Goal: Task Accomplishment & Management: Manage account settings

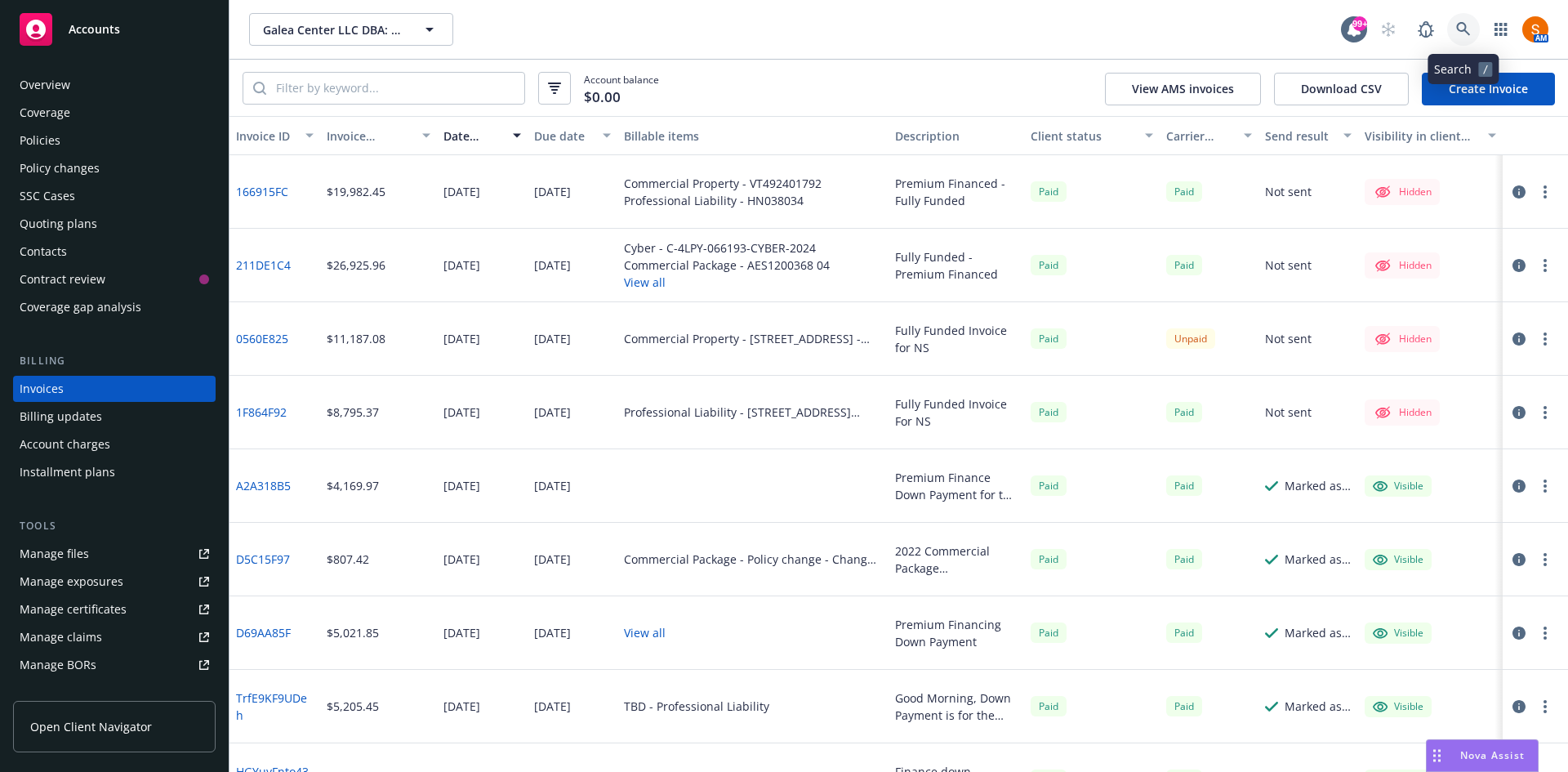
drag, startPoint x: 0, startPoint y: 0, endPoint x: 1471, endPoint y: 38, distance: 1471.5
click at [1471, 38] on link at bounding box center [1464, 29] width 33 height 33
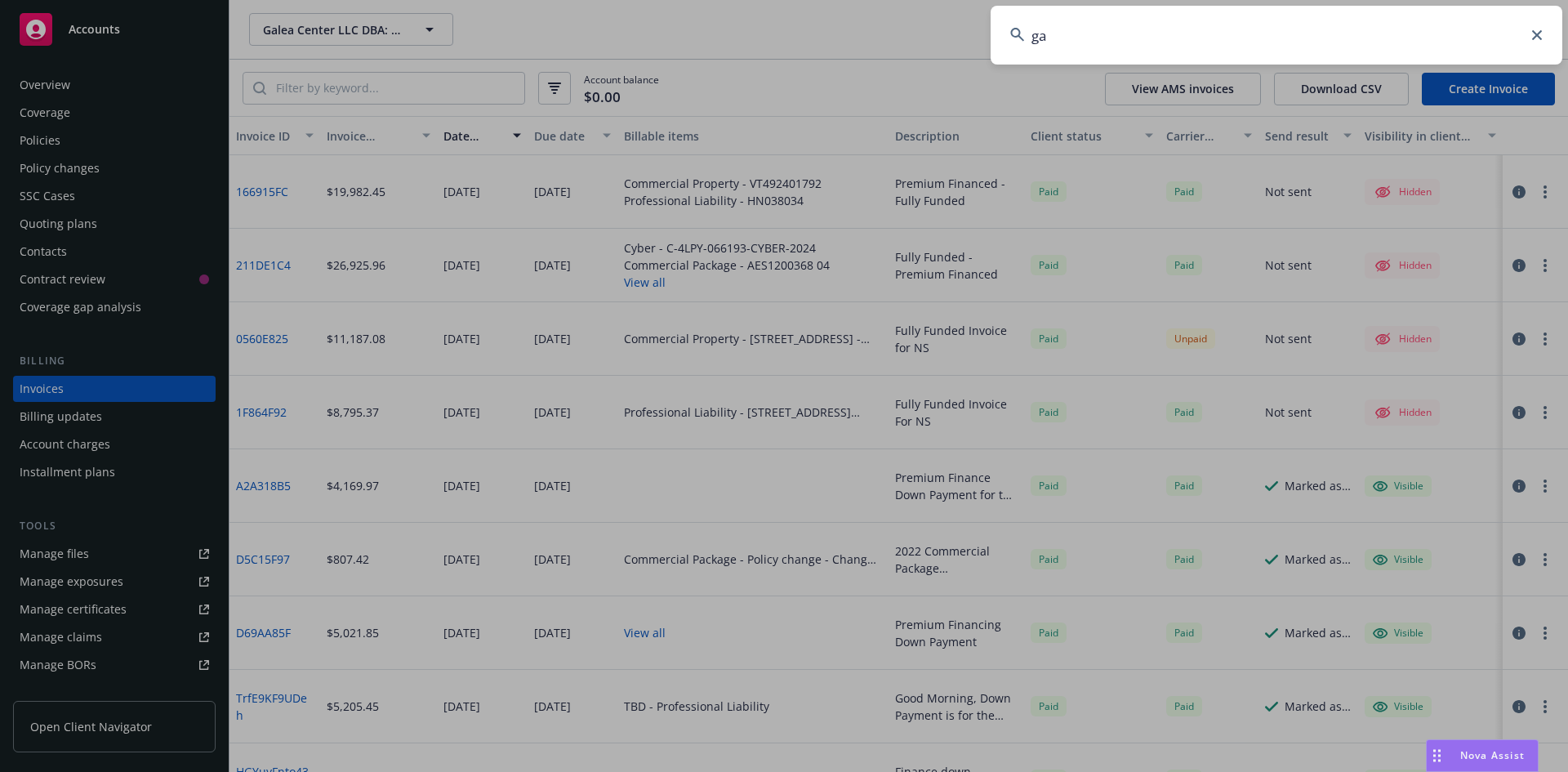
type input "g"
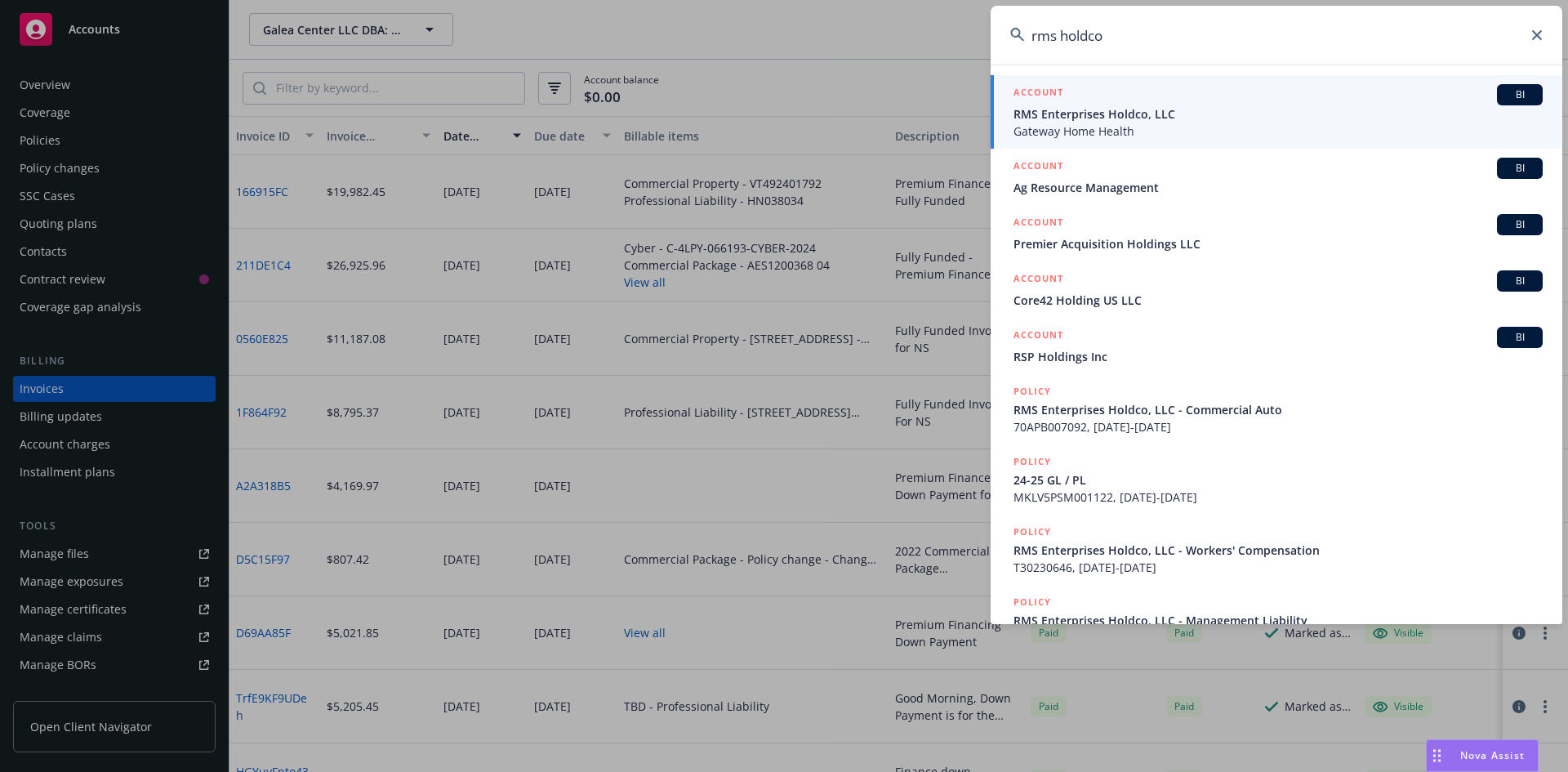
type input "rms holdco"
click at [1075, 121] on span "RMS Enterprises Holdco, LLC" at bounding box center [1278, 114] width 530 height 17
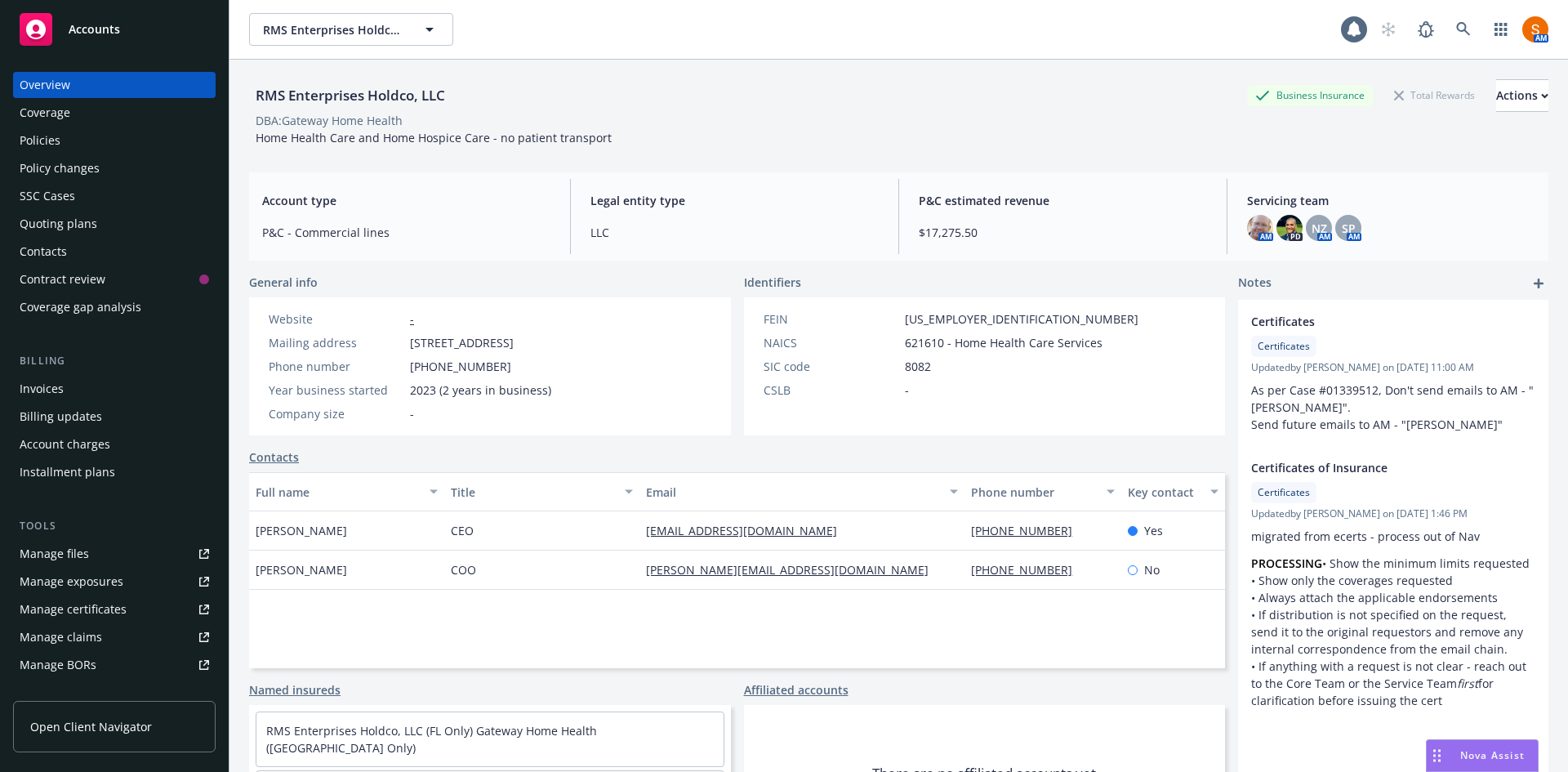
click at [73, 150] on div "Policies" at bounding box center [114, 140] width 190 height 26
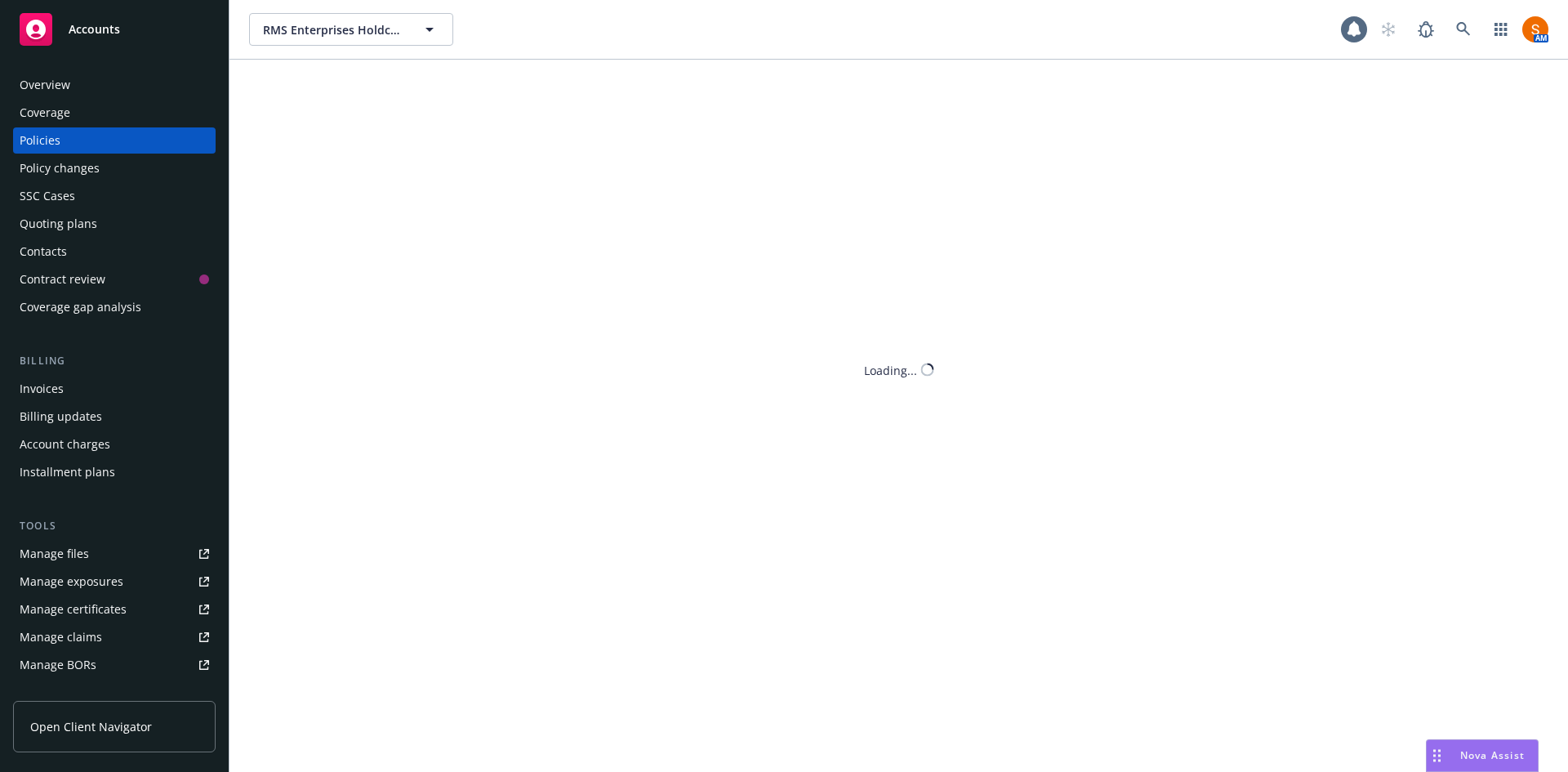
click at [73, 150] on div "Policies" at bounding box center [114, 140] width 190 height 26
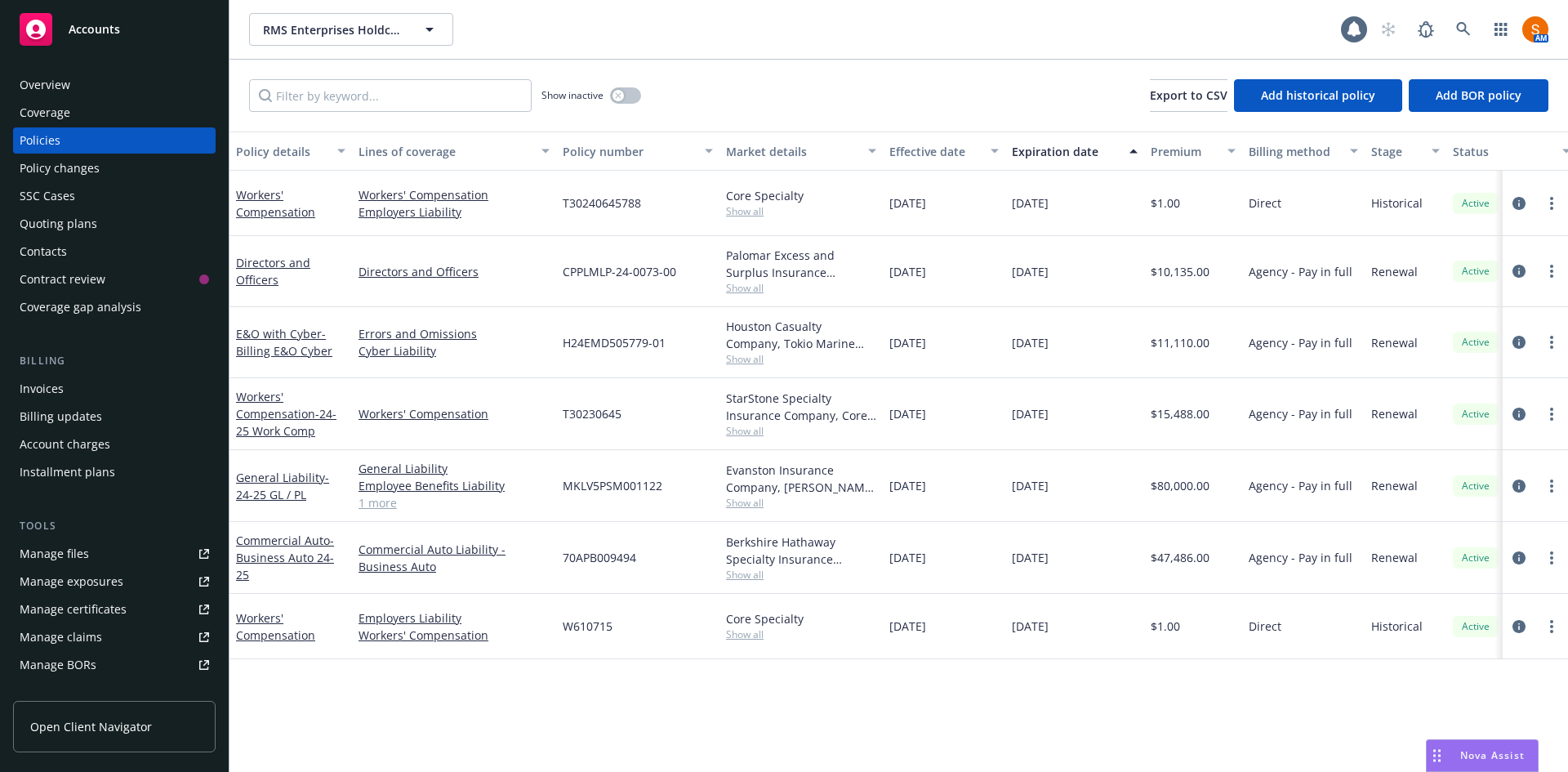
click at [616, 348] on span "H24EMD505779-01" at bounding box center [614, 343] width 103 height 17
copy span "H24EMD505779-01"
click at [1464, 38] on link at bounding box center [1464, 29] width 33 height 33
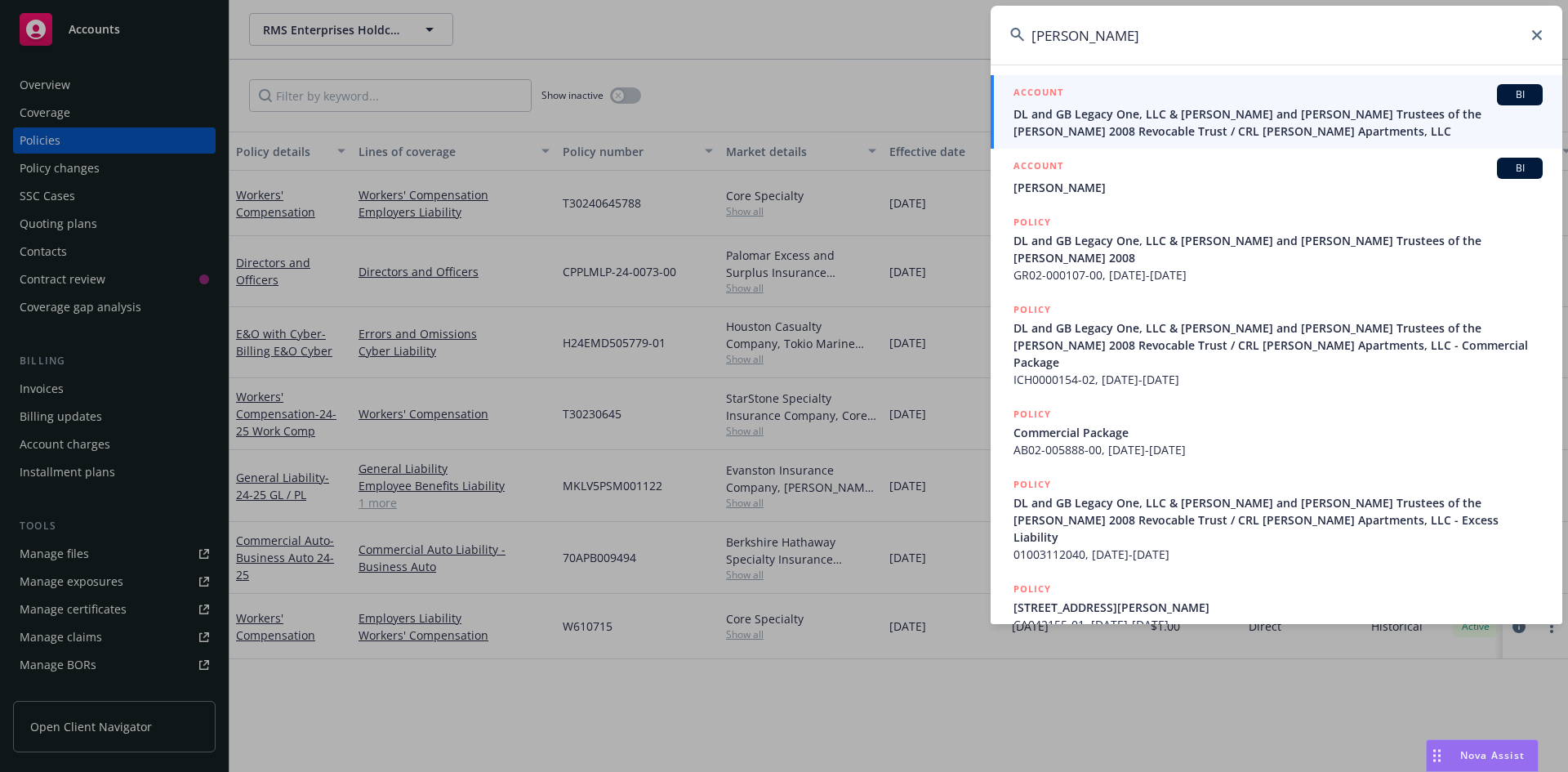
type input "[PERSON_NAME]"
click at [1160, 114] on span "DL and GB Legacy One, LLC & [PERSON_NAME] and [PERSON_NAME] Trustees of the [PE…" at bounding box center [1278, 123] width 530 height 35
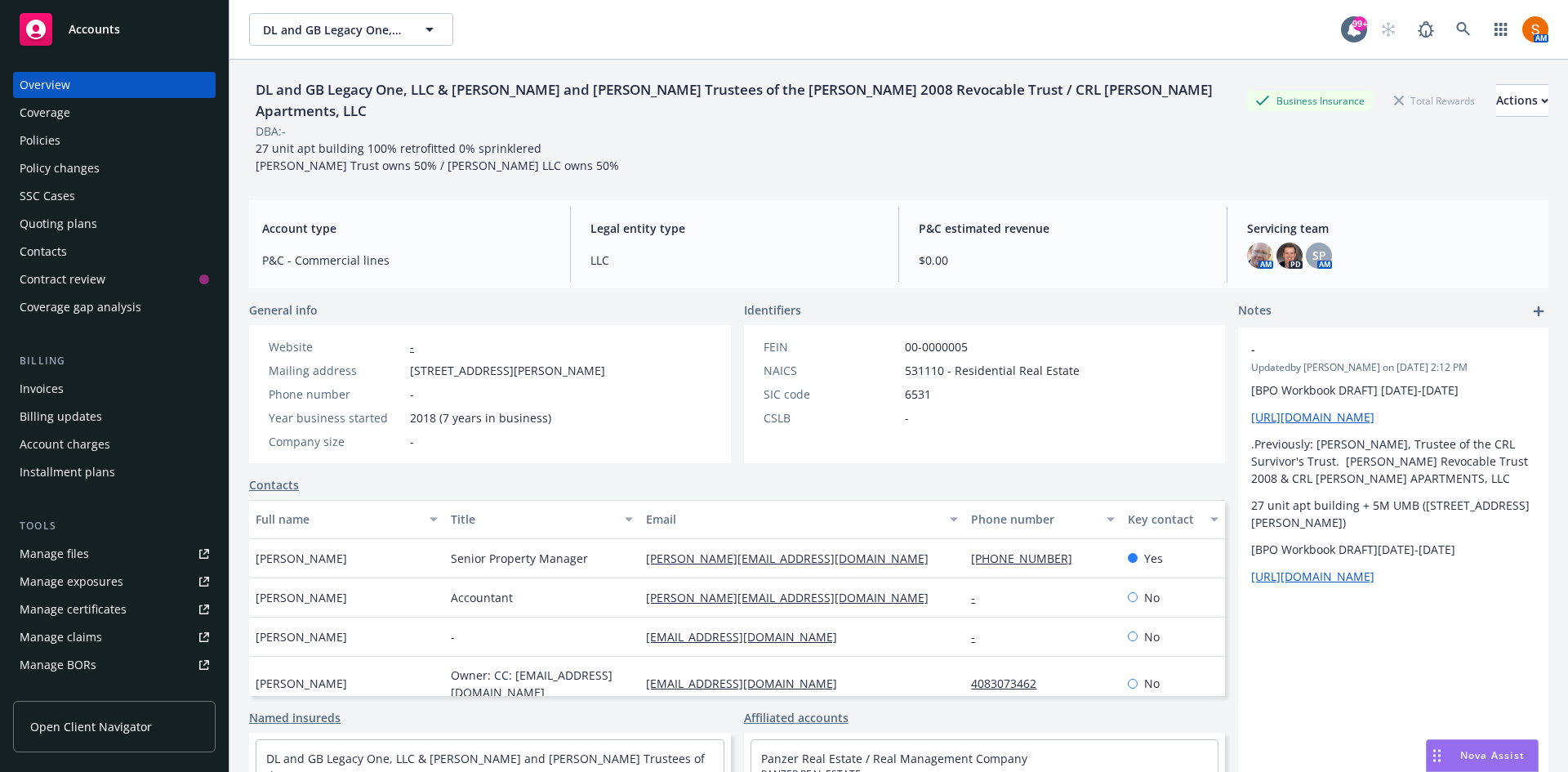
click at [75, 138] on div "Policies" at bounding box center [114, 140] width 190 height 26
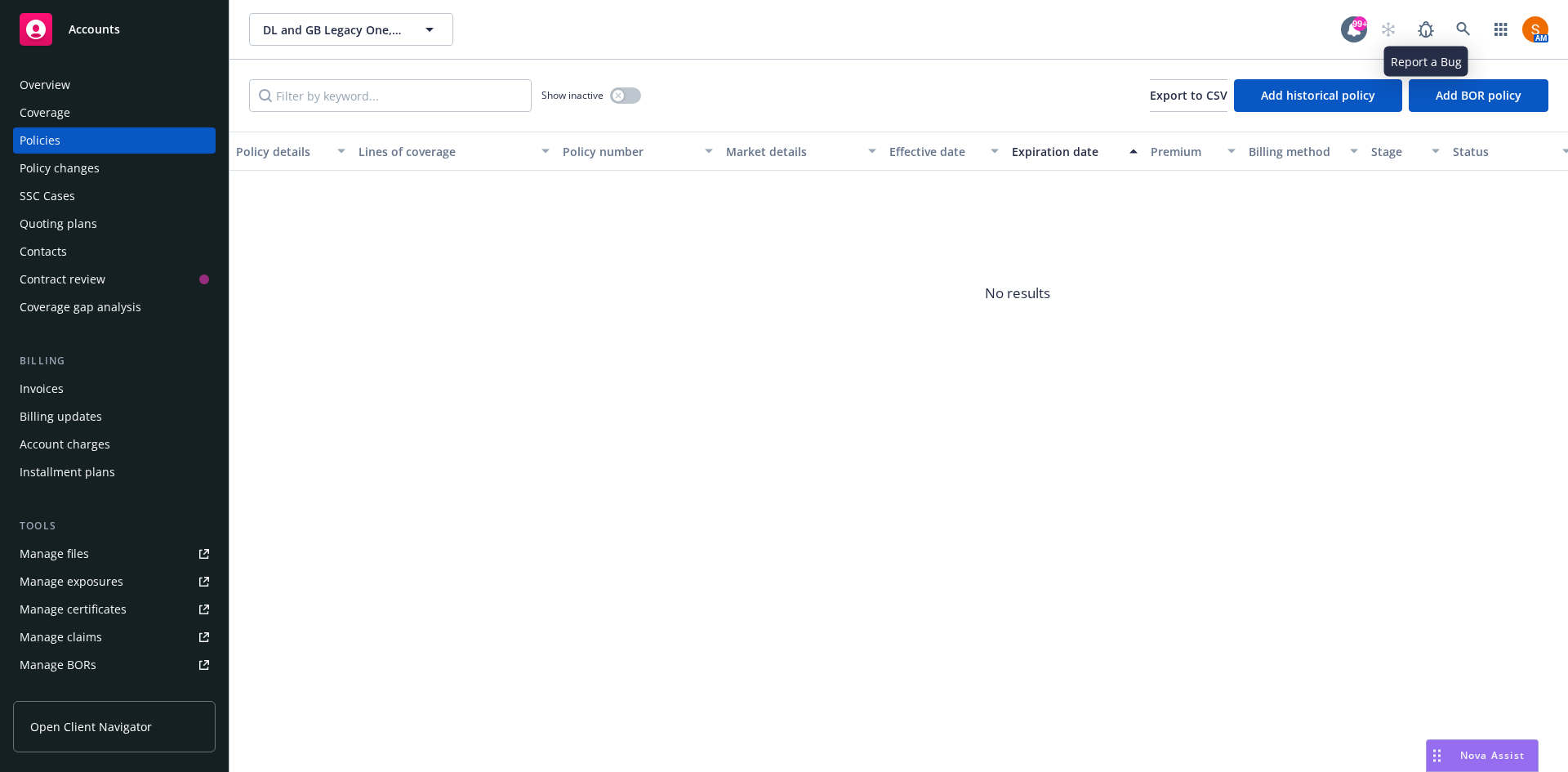
click at [1445, 27] on div "AM" at bounding box center [1461, 29] width 177 height 33
click at [1457, 28] on icon at bounding box center [1463, 29] width 14 height 14
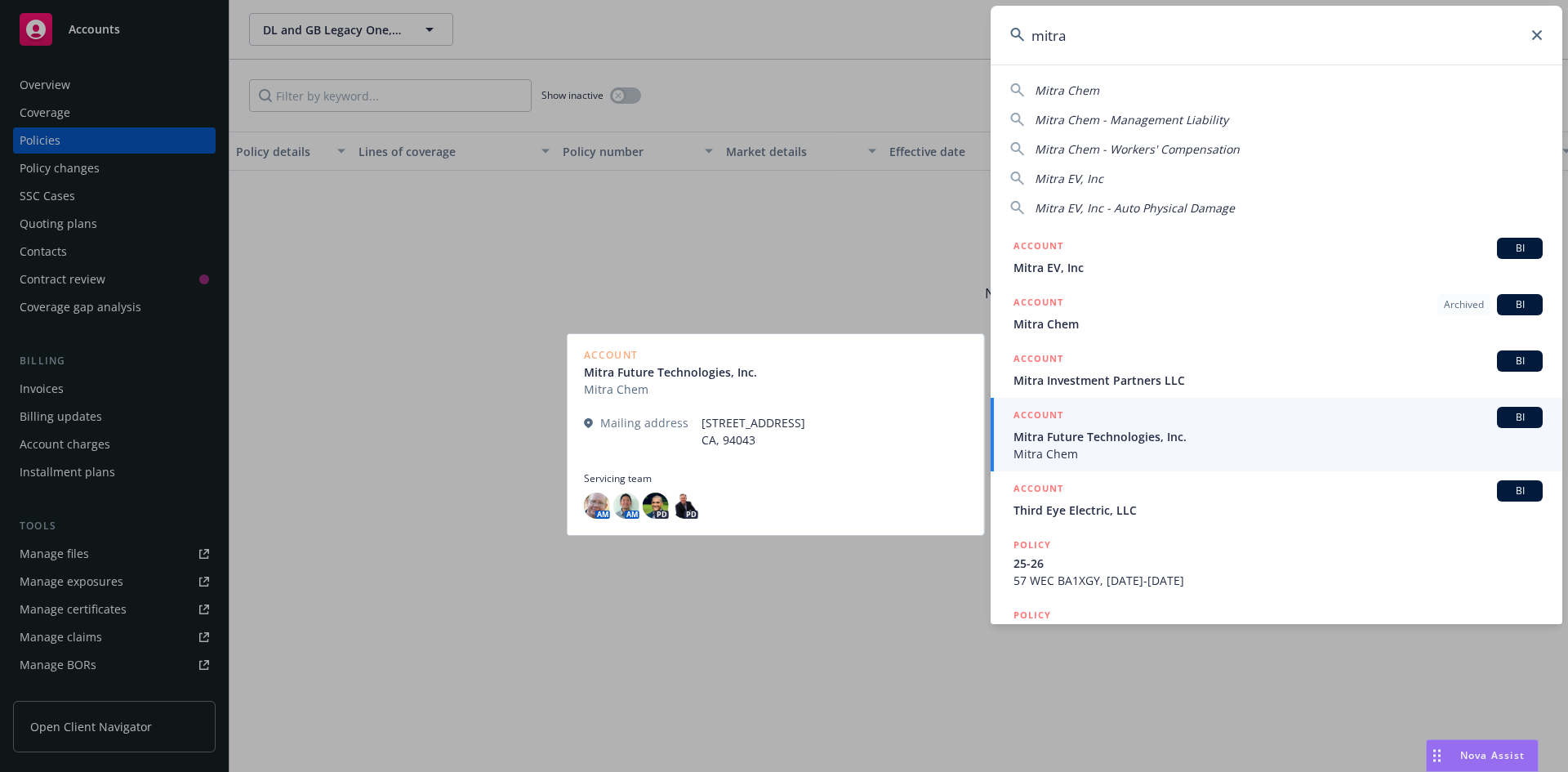
type input "mitra"
click at [1080, 435] on span "Mitra Future Technologies, Inc." at bounding box center [1278, 437] width 530 height 17
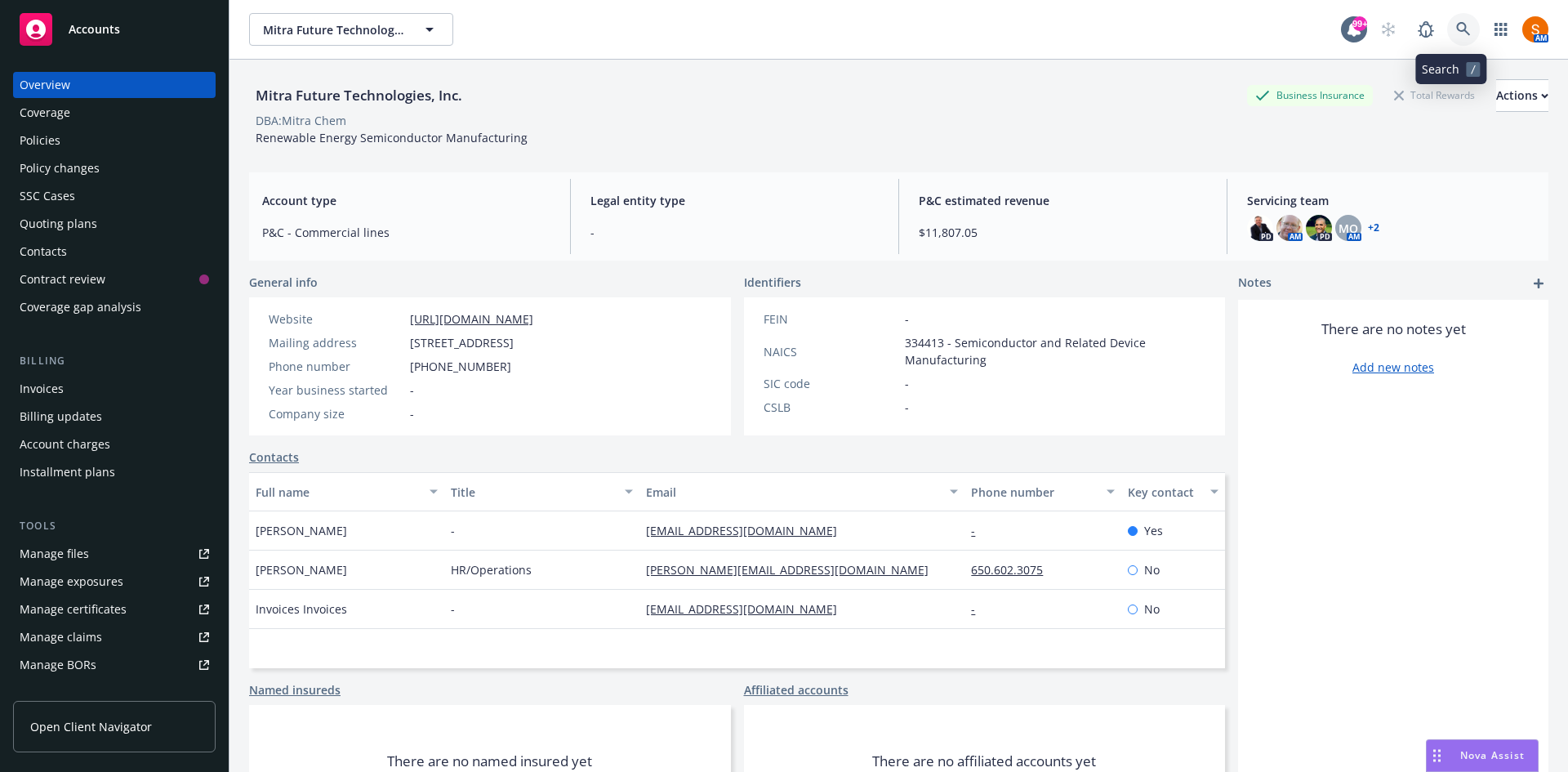
click at [1464, 36] on link at bounding box center [1464, 29] width 33 height 33
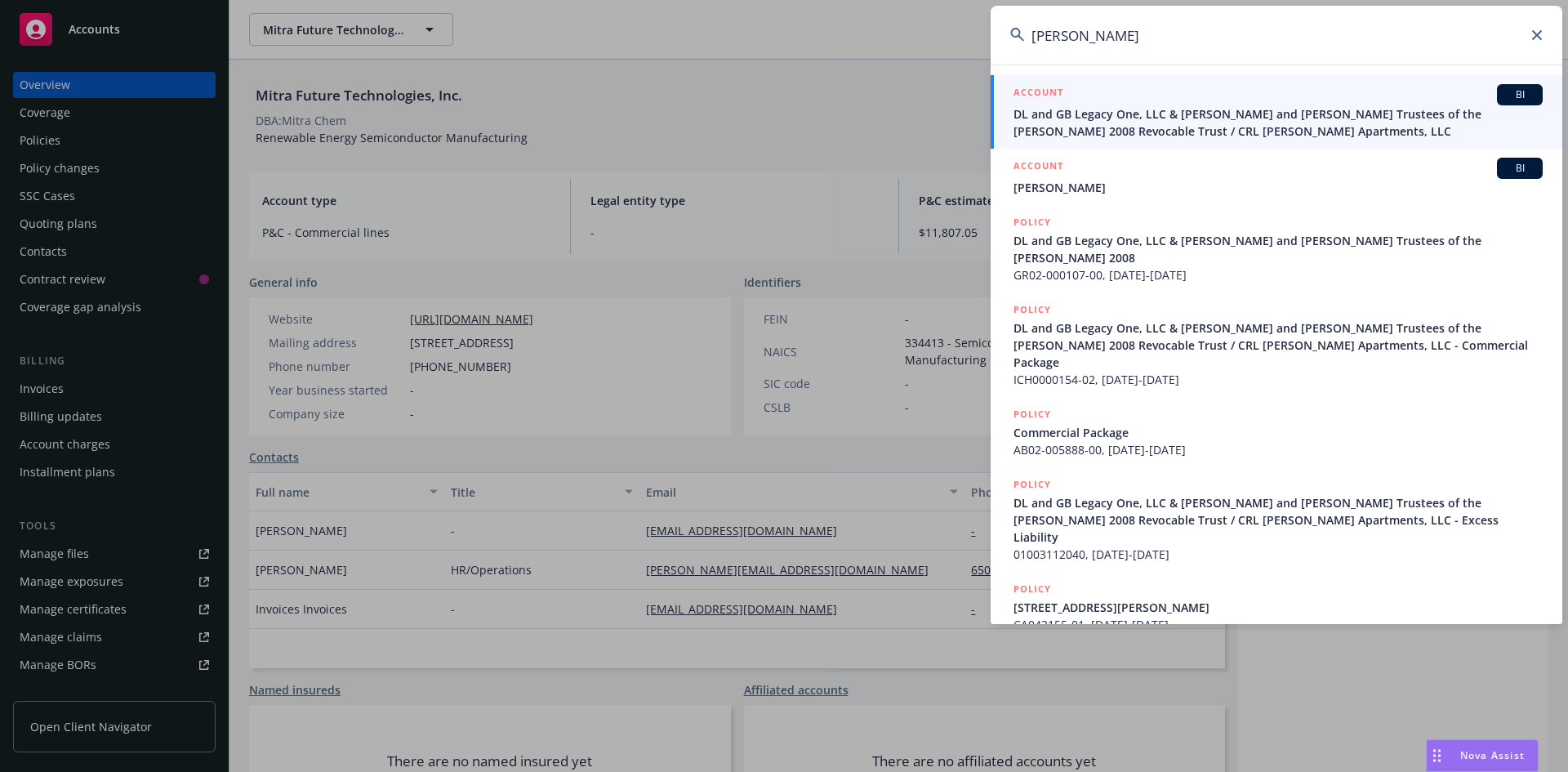
type input "[PERSON_NAME]"
click at [1101, 127] on span "DL and GB Legacy One, LLC & [PERSON_NAME] and [PERSON_NAME] Trustees of the [PE…" at bounding box center [1278, 123] width 530 height 35
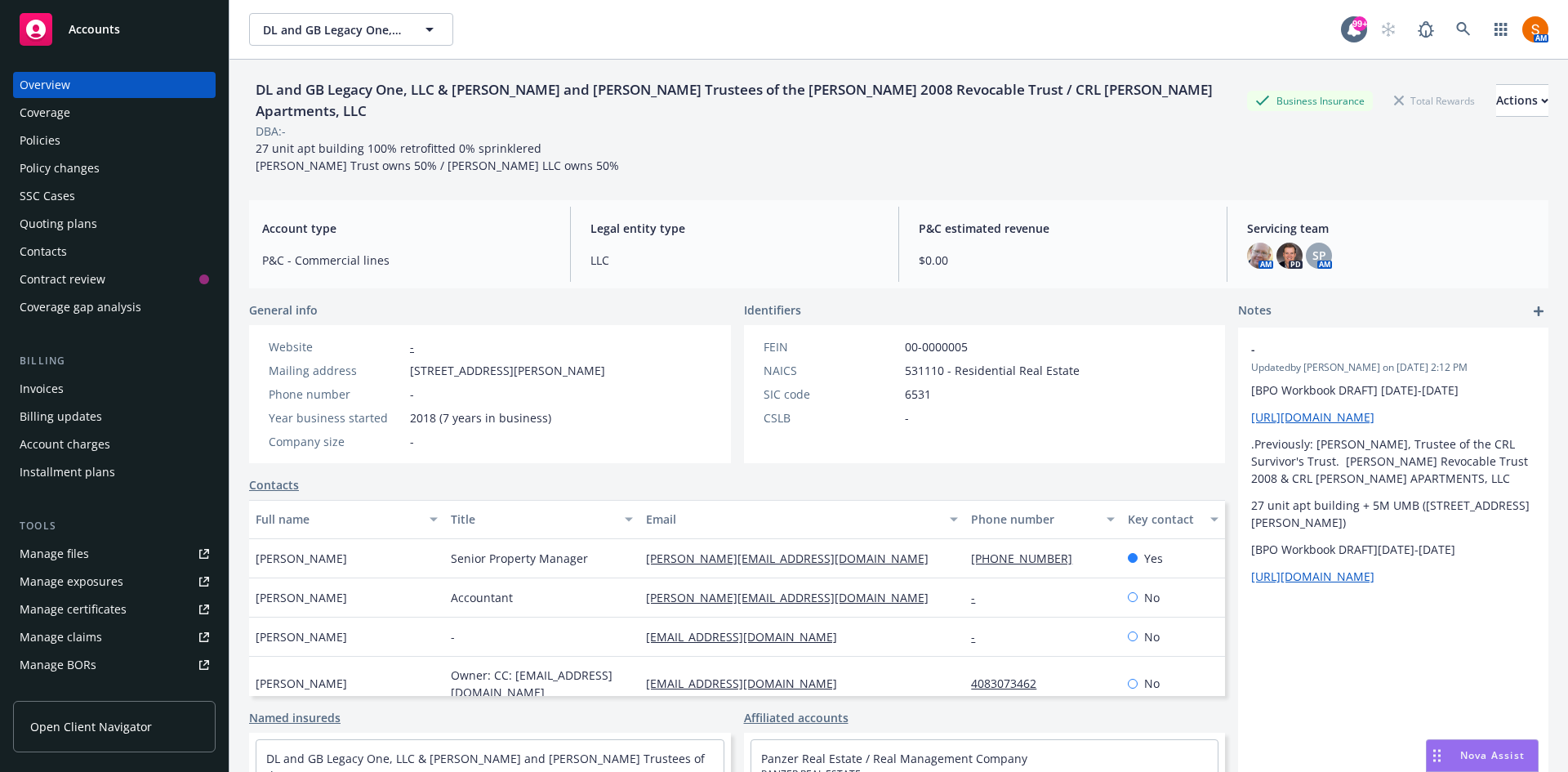
click at [91, 131] on div "Policies" at bounding box center [114, 140] width 190 height 26
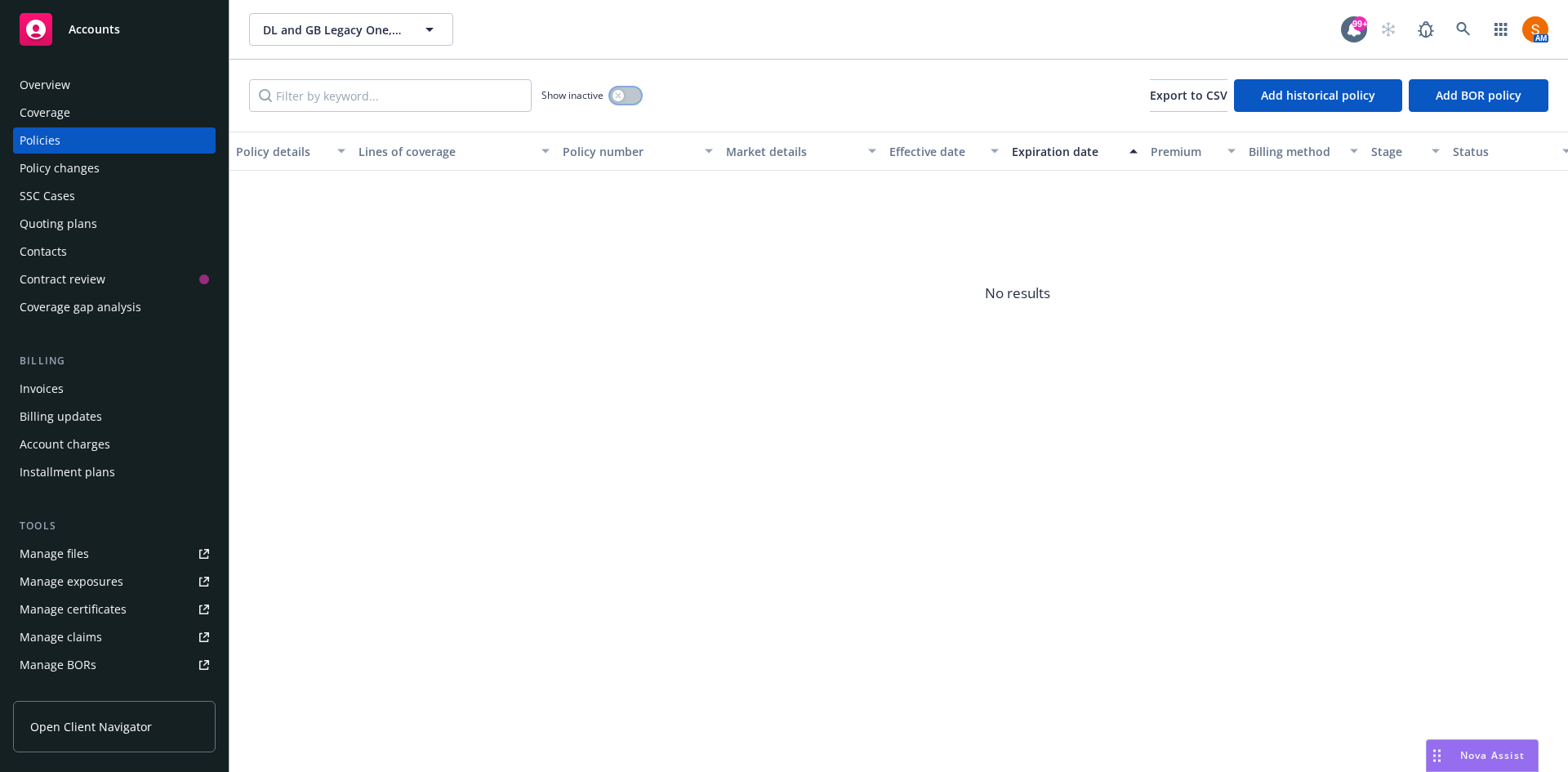
click at [632, 99] on button "button" at bounding box center [626, 95] width 31 height 16
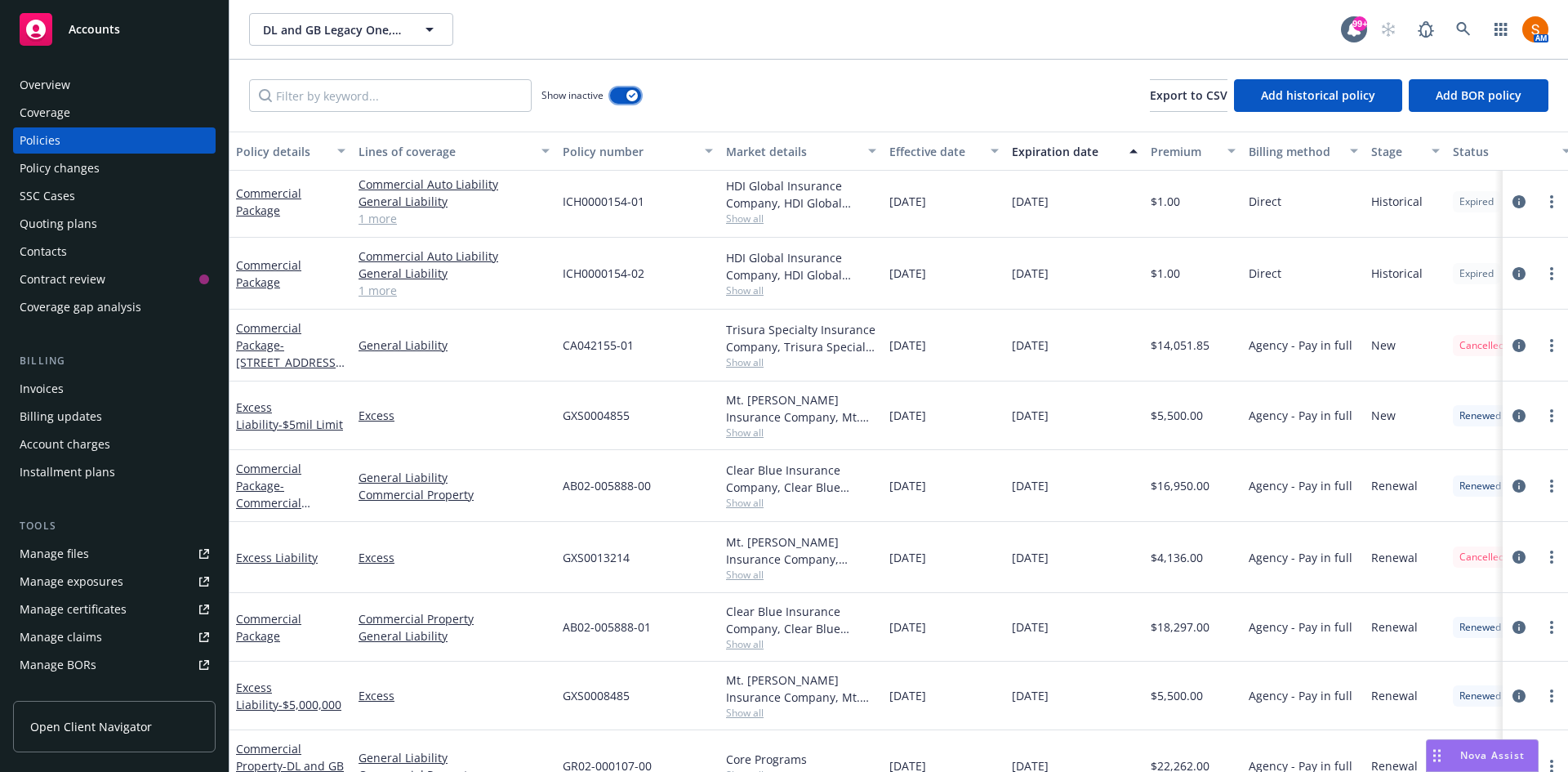
scroll to position [4, 0]
click at [746, 363] on span "Show all" at bounding box center [801, 363] width 151 height 14
click at [768, 338] on div "Trisura Specialty Insurance Company, Trisura Specialty Insurance Company, Presi…" at bounding box center [801, 339] width 151 height 35
click at [1466, 32] on icon at bounding box center [1463, 29] width 14 height 14
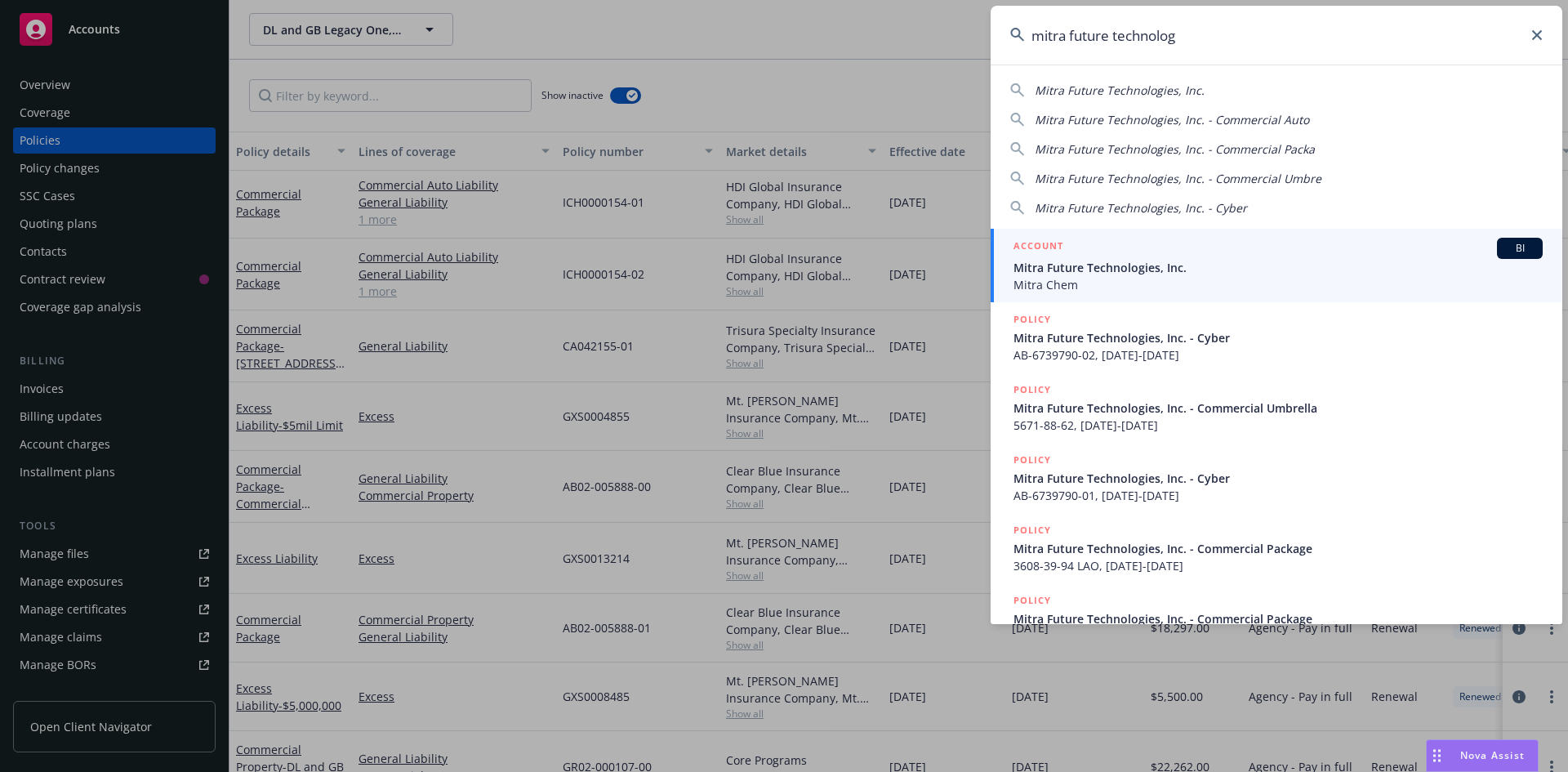
type input "mitra future technolog"
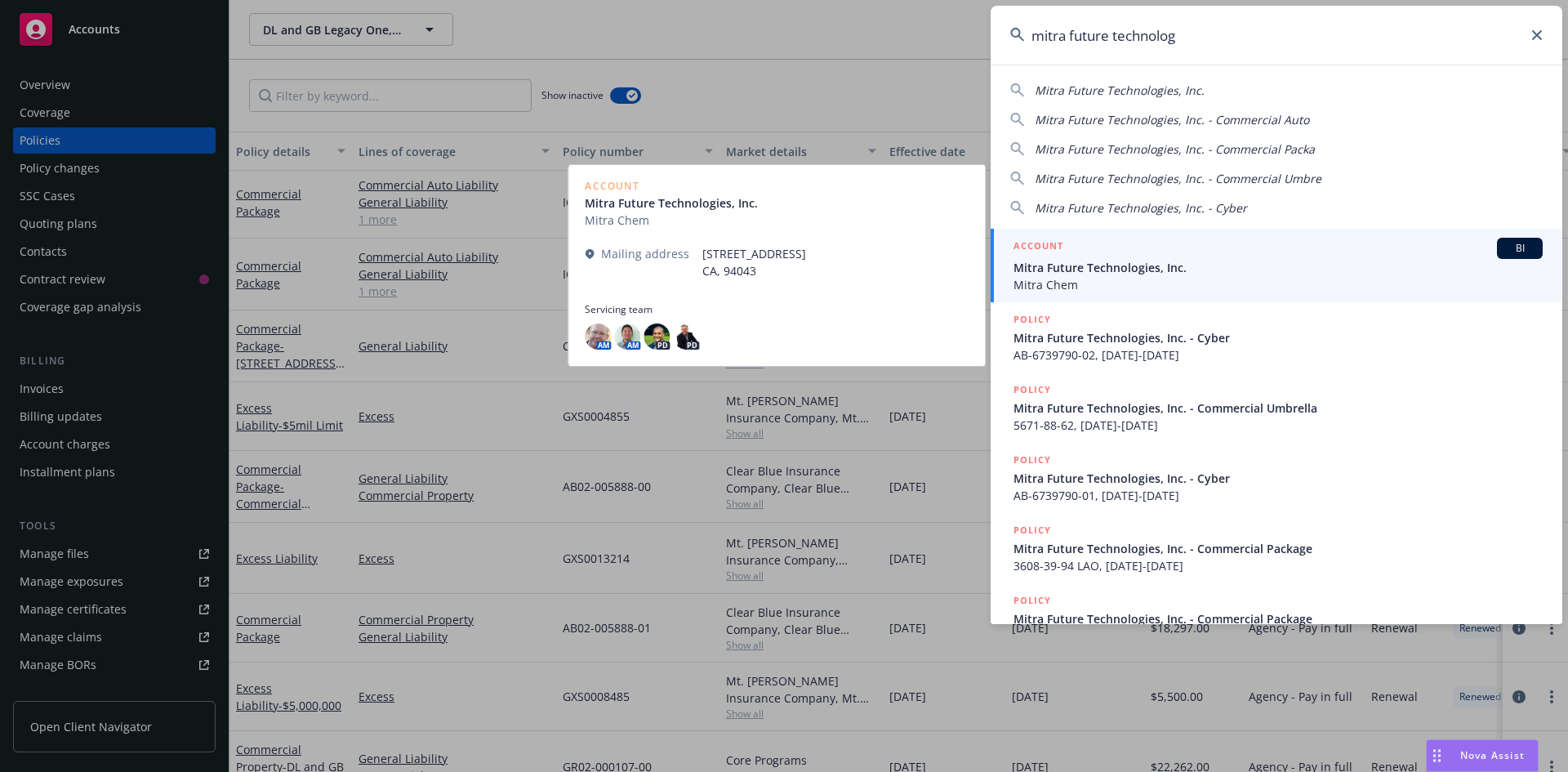
click at [1173, 238] on div "ACCOUNT BI" at bounding box center [1278, 248] width 530 height 22
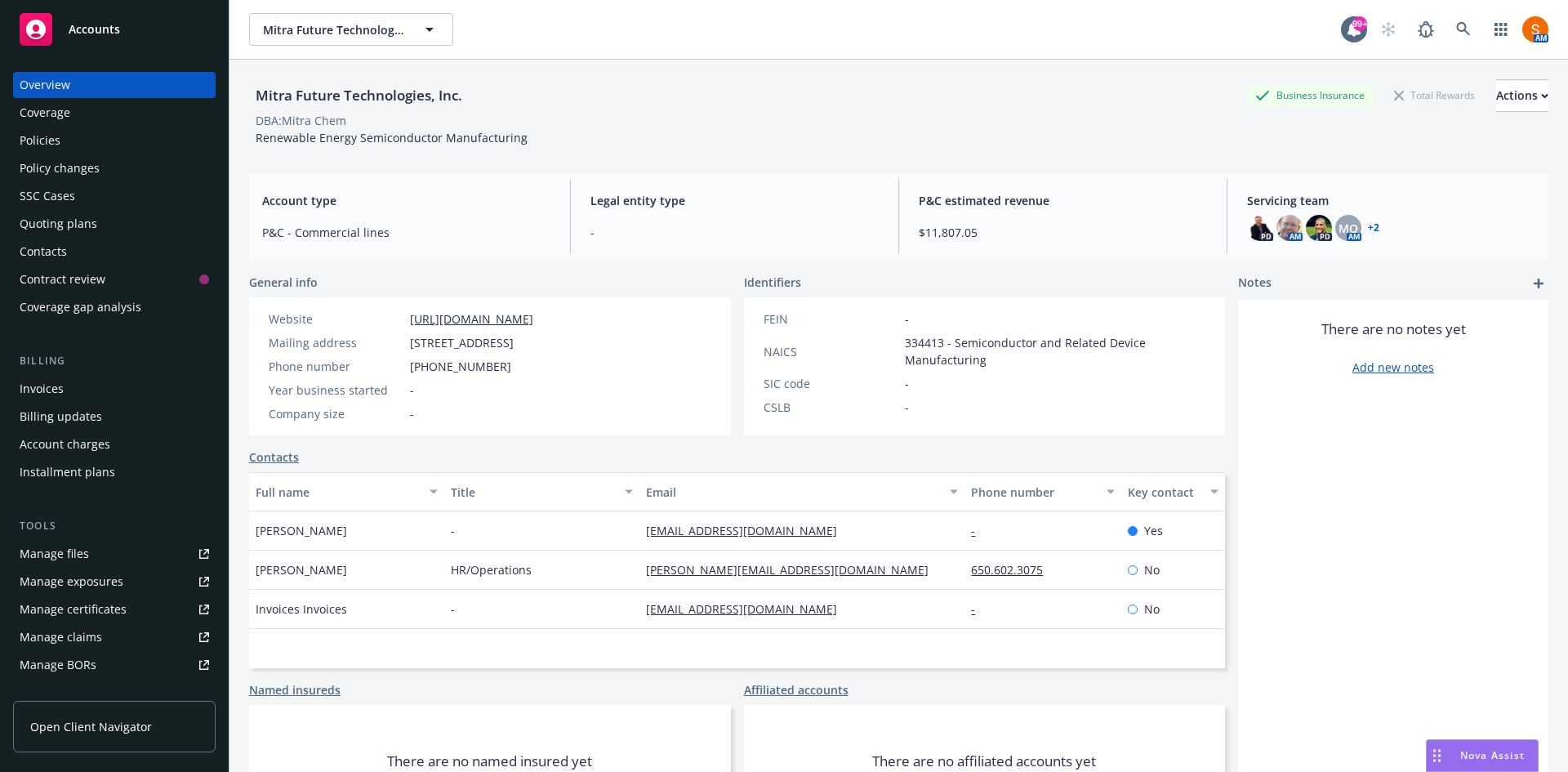
click at [1173, 238] on span "$11,807.05" at bounding box center [1063, 233] width 288 height 17
